Goal: Information Seeking & Learning: Find specific fact

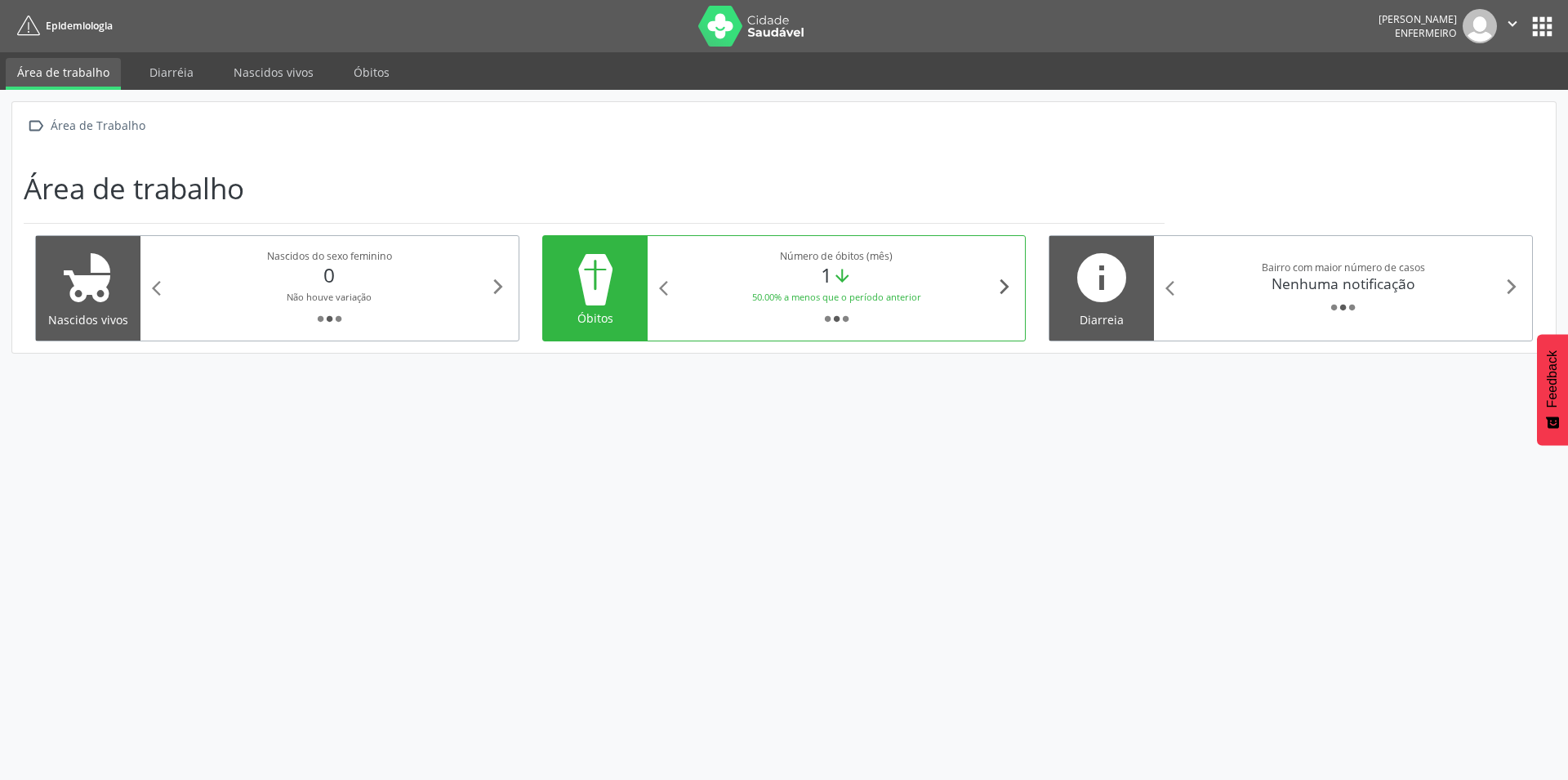
click at [1002, 281] on icon "arrow_forward_ios" at bounding box center [1004, 286] width 18 height 18
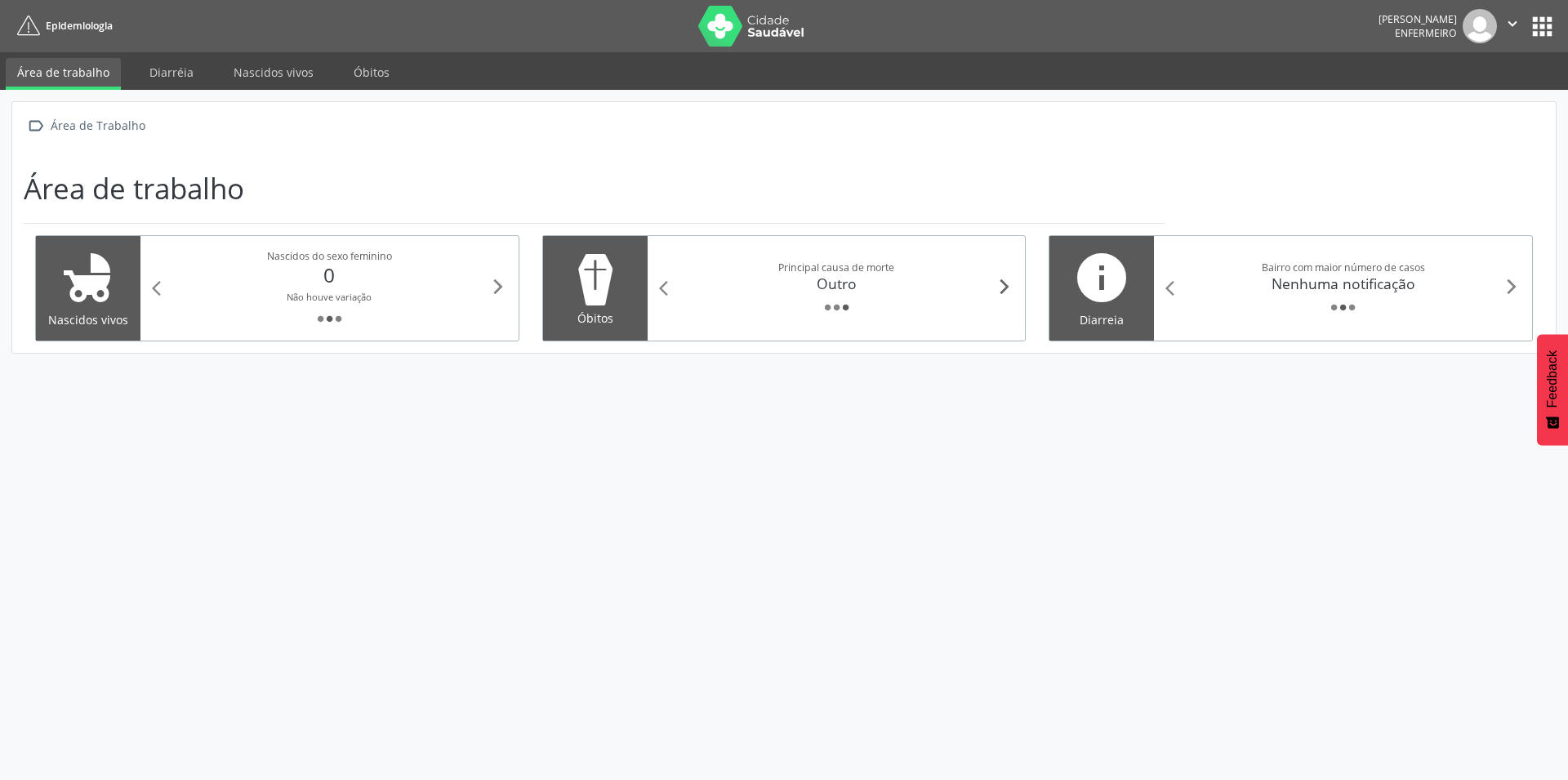
click at [1002, 281] on icon "arrow_forward_ios" at bounding box center [1004, 286] width 18 height 18
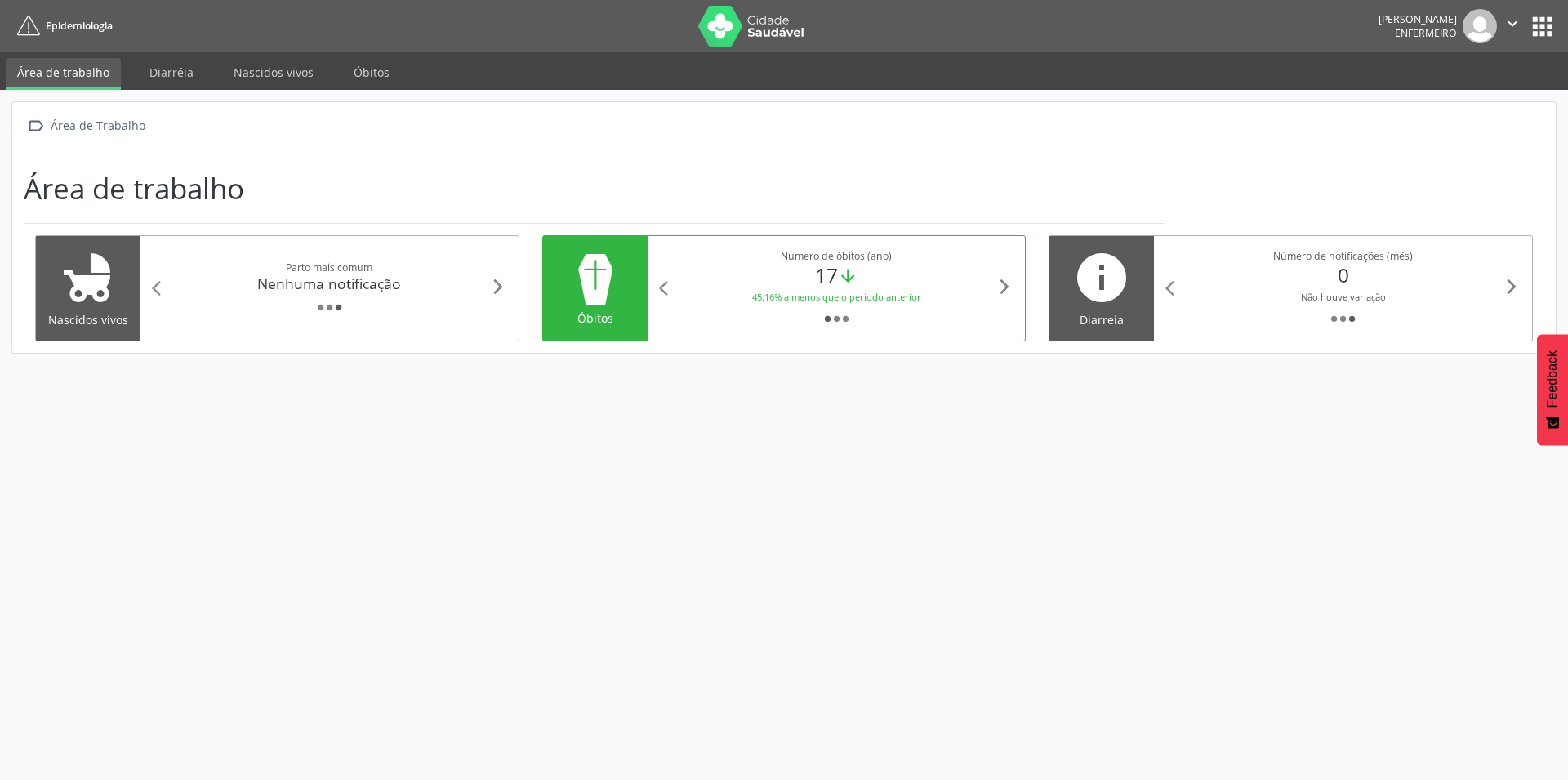
click at [632, 283] on div at bounding box center [595, 279] width 82 height 58
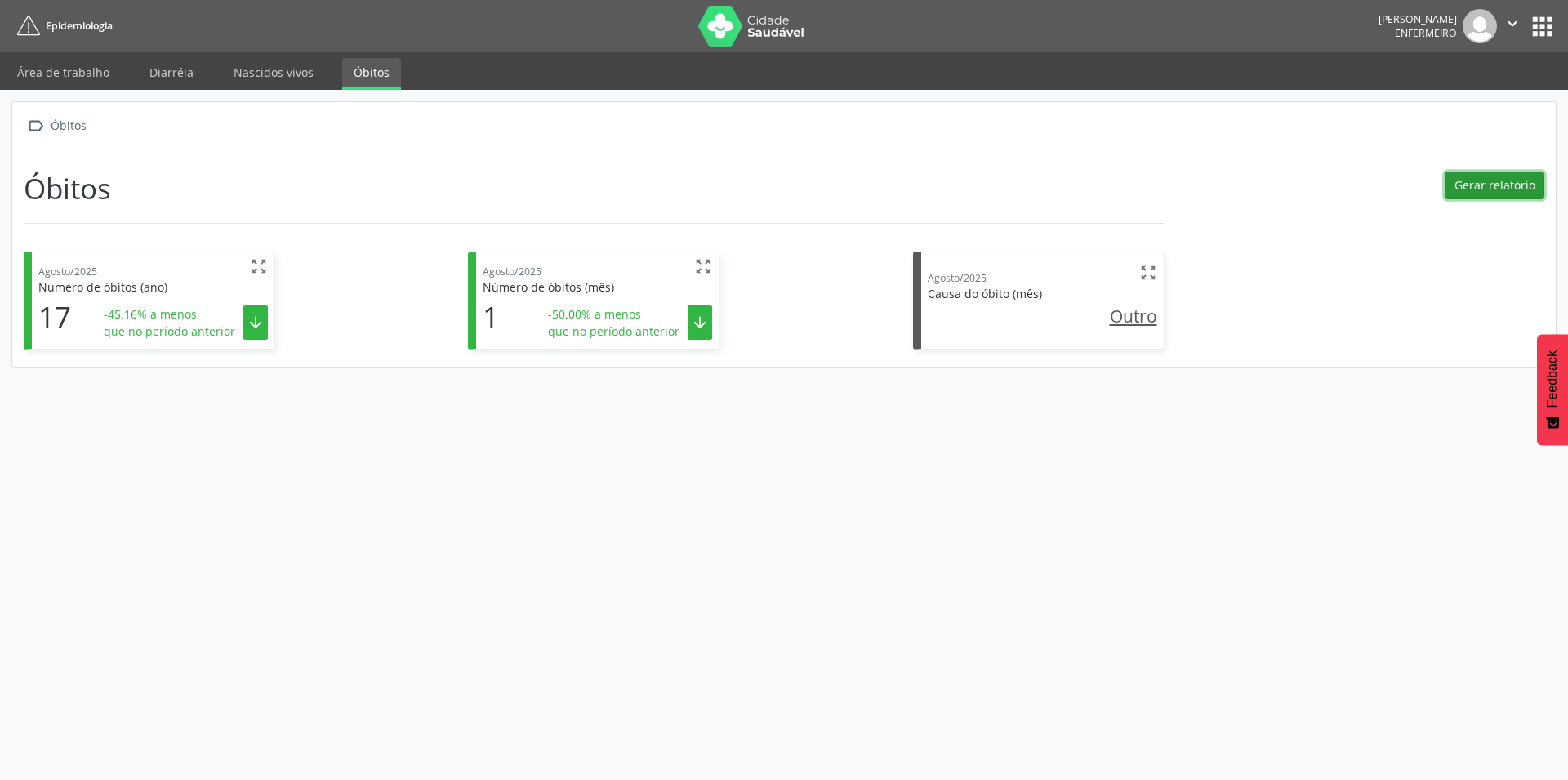
click at [1502, 176] on button "Gerar relatório" at bounding box center [1495, 184] width 100 height 27
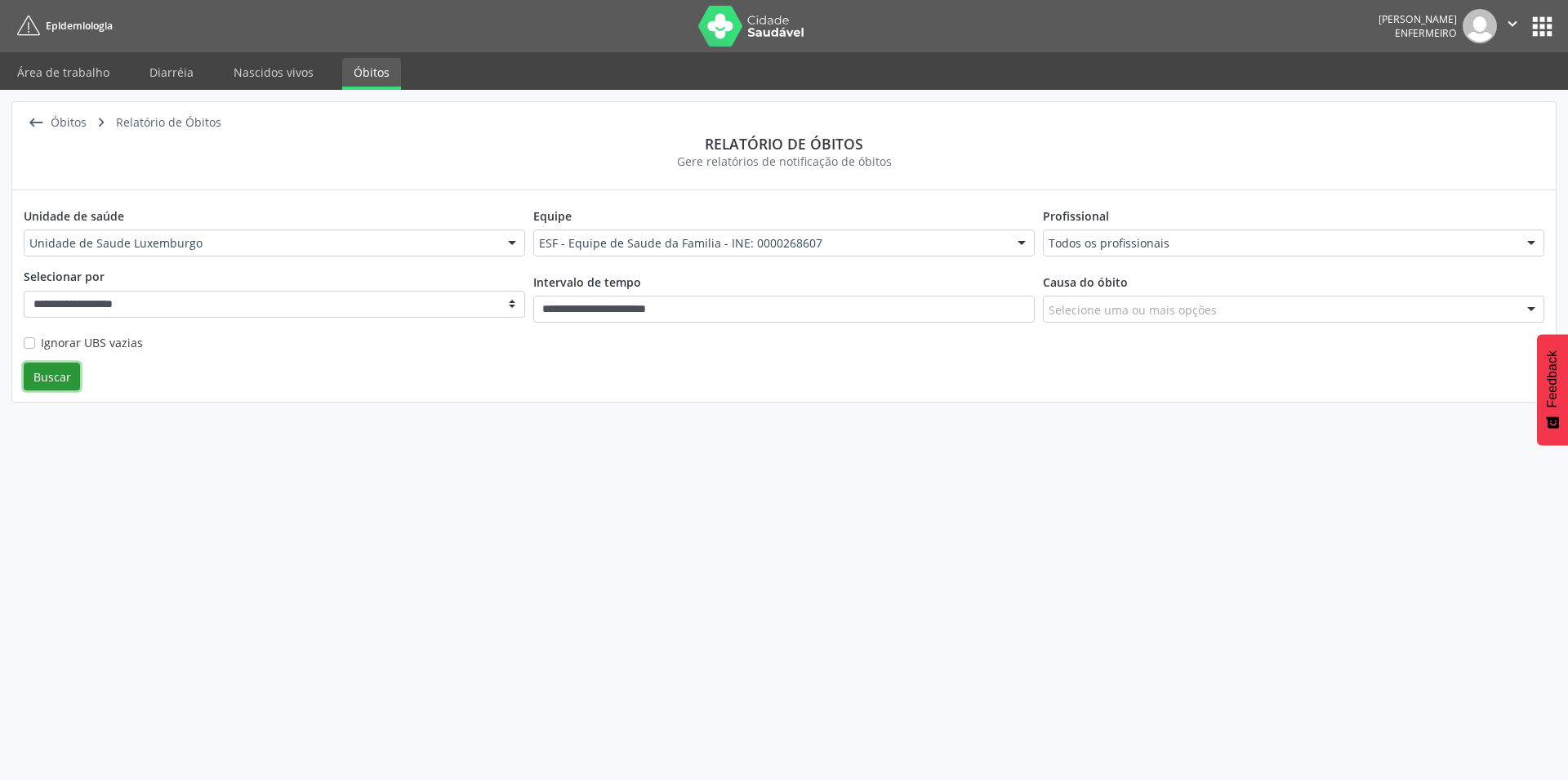
click at [57, 379] on button "Buscar" at bounding box center [52, 375] width 56 height 27
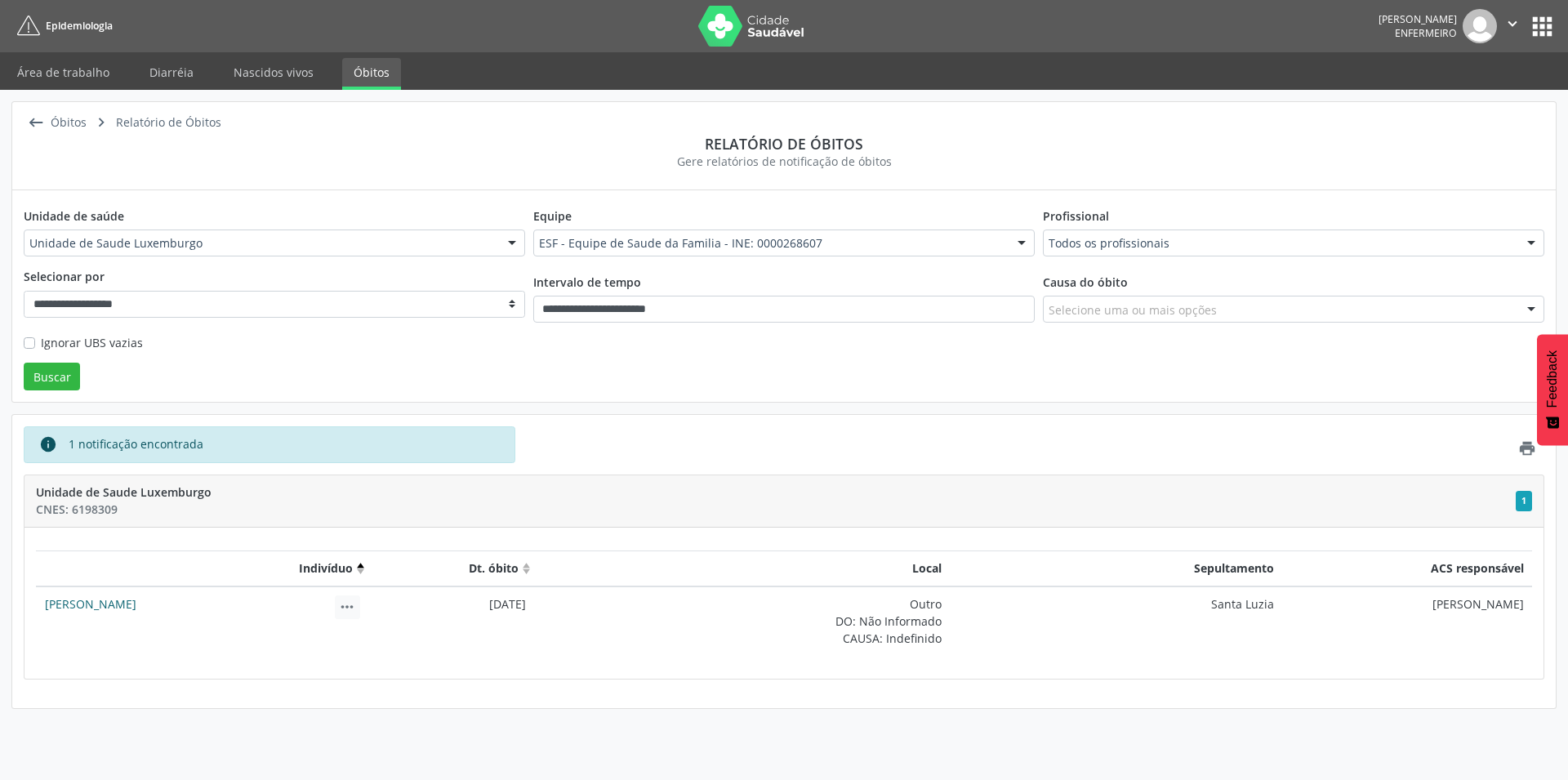
click at [136, 606] on link "[PERSON_NAME]" at bounding box center [90, 603] width 91 height 15
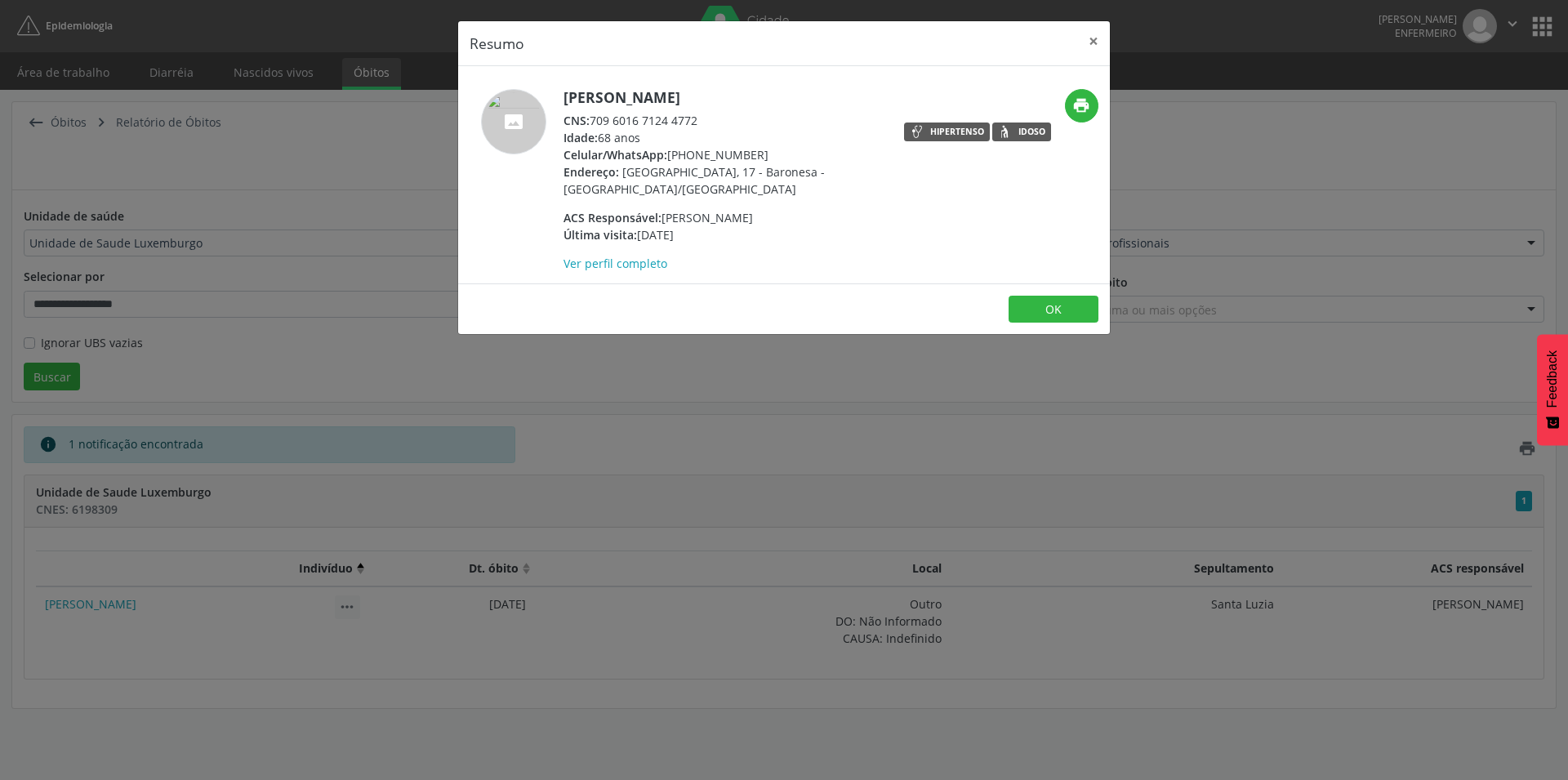
drag, startPoint x: 567, startPoint y: 95, endPoint x: 759, endPoint y: 108, distance: 192.4
click at [759, 108] on div "[PERSON_NAME] CNS: 709 6016 7124 4772 Idade: 68 anos Celular/WhatsApp: [PHONE_N…" at bounding box center [722, 181] width 317 height 183
copy h5 "[PERSON_NAME]"
